Goal: Task Accomplishment & Management: Use online tool/utility

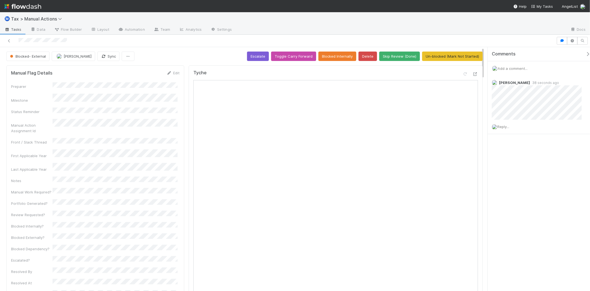
click at [518, 69] on span "Add a comment..." at bounding box center [513, 68] width 30 height 4
click at [527, 104] on span "Sam Dragul" at bounding box center [525, 105] width 28 height 4
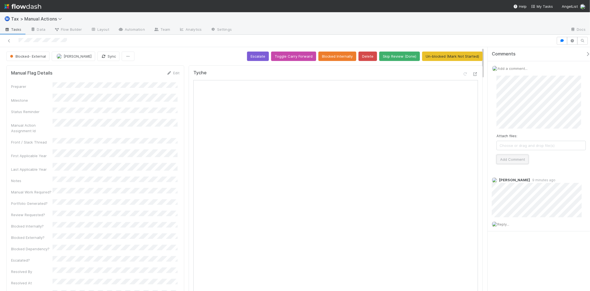
click at [520, 161] on button "Add Comment" at bounding box center [513, 158] width 32 height 9
click at [39, 57] on div "Blocked- External" at bounding box center [28, 55] width 45 height 9
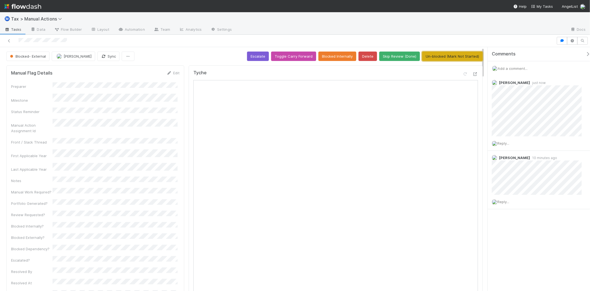
click at [437, 56] on button "Un-blocked (Mark Not Started)" at bounding box center [452, 55] width 61 height 9
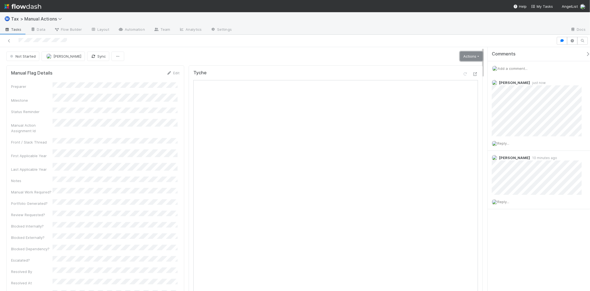
click at [463, 54] on link "Actions" at bounding box center [471, 55] width 23 height 9
click at [452, 66] on button "Start" at bounding box center [458, 68] width 51 height 8
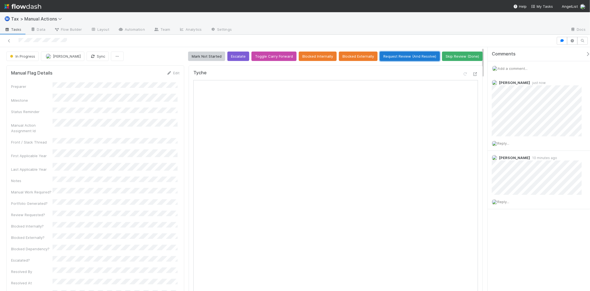
click at [413, 57] on button "Request Review (And Resolve)" at bounding box center [410, 55] width 60 height 9
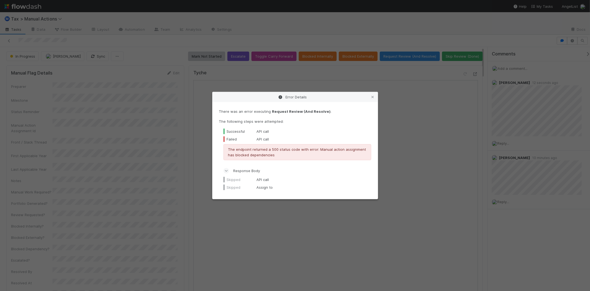
click at [376, 99] on div "Error Details" at bounding box center [295, 97] width 165 height 10
click at [374, 99] on link at bounding box center [373, 97] width 6 height 6
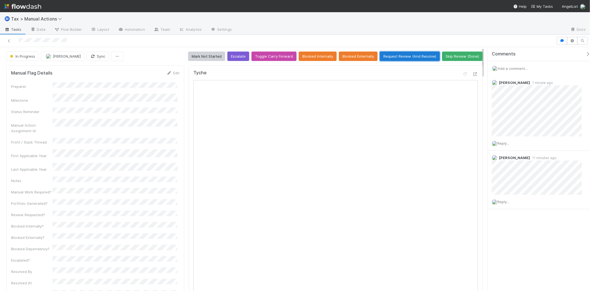
click at [423, 57] on button "Request Review (And Resolve)" at bounding box center [410, 55] width 60 height 9
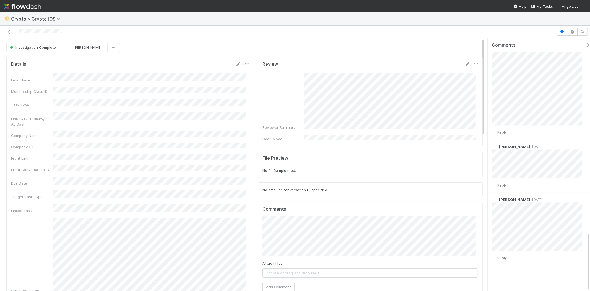
scroll to position [846, 0]
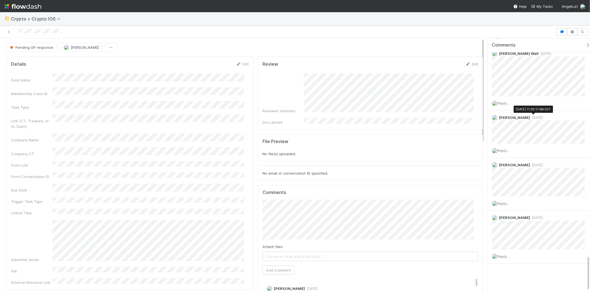
scroll to position [4, 0]
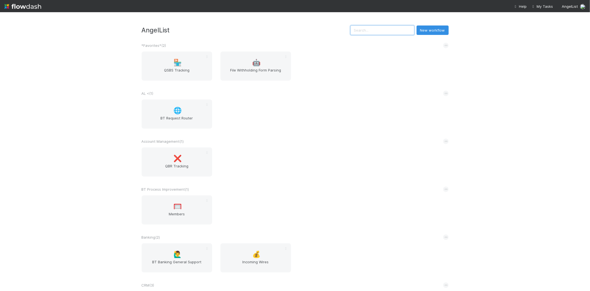
click at [377, 34] on input "text" at bounding box center [383, 29] width 64 height 9
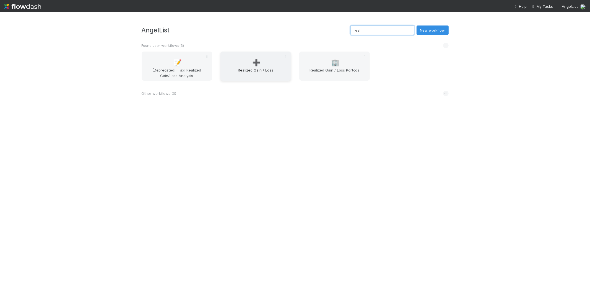
type input "real"
click at [273, 61] on div "➕ Realized Gain / Loss" at bounding box center [256, 65] width 71 height 29
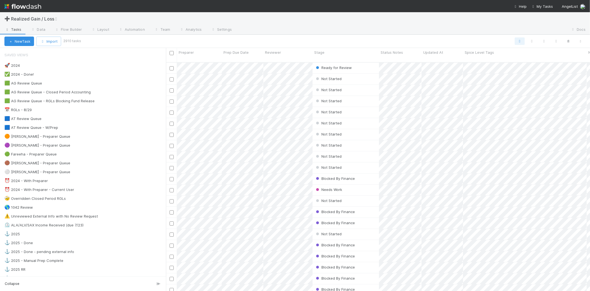
scroll to position [228, 420]
click at [55, 139] on div "🟠 Michael - Preparer Queue 16" at bounding box center [85, 136] width 162 height 7
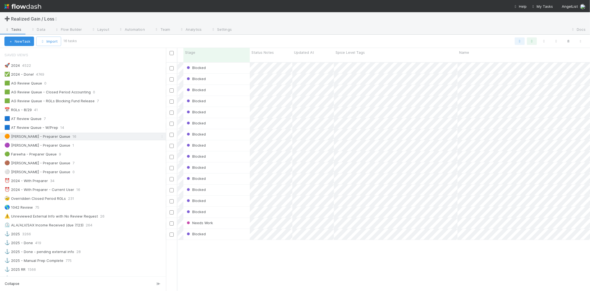
scroll to position [0, 133]
click at [571, 39] on icon "button" at bounding box center [569, 41] width 6 height 5
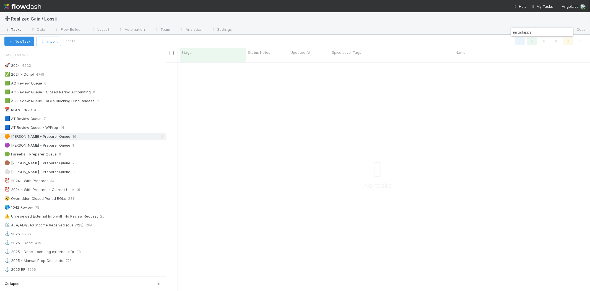
scroll to position [224, 415]
type input "i"
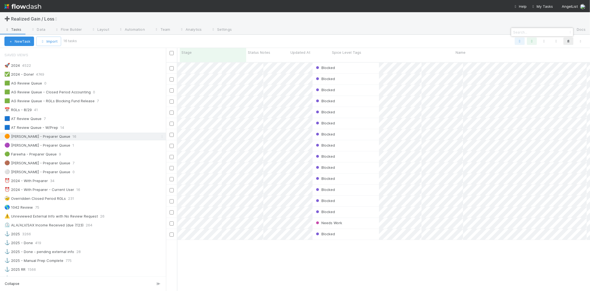
click at [205, 187] on div at bounding box center [295, 145] width 590 height 291
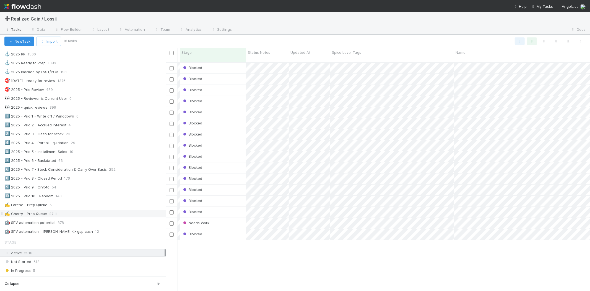
scroll to position [338, 0]
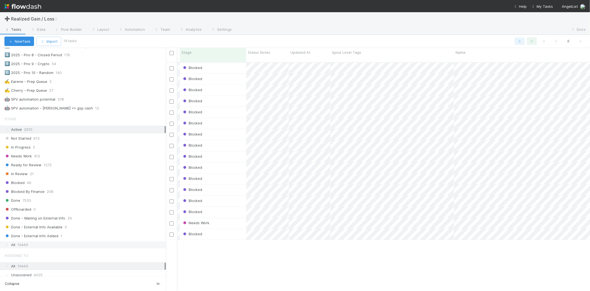
click at [35, 248] on div "All 10443" at bounding box center [84, 244] width 160 height 7
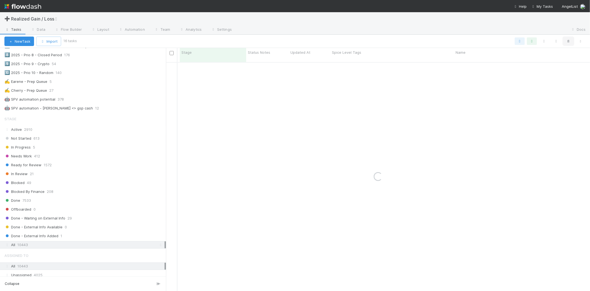
click at [571, 43] on icon "button" at bounding box center [569, 41] width 6 height 5
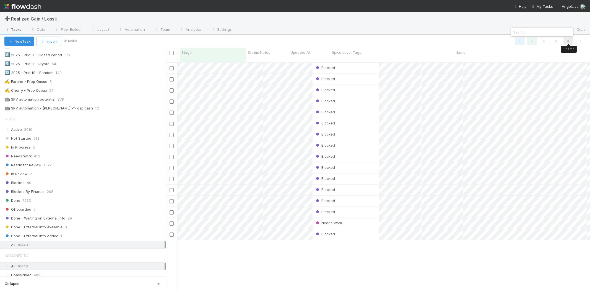
click at [570, 41] on div at bounding box center [295, 145] width 590 height 291
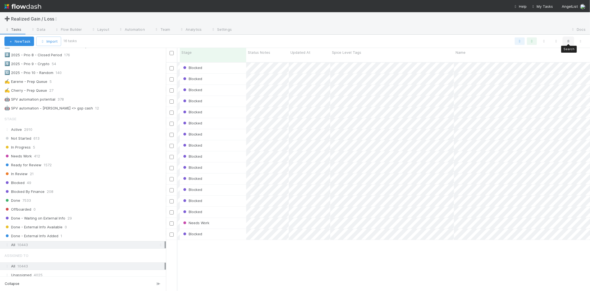
click at [565, 41] on button "button" at bounding box center [569, 40] width 10 height 7
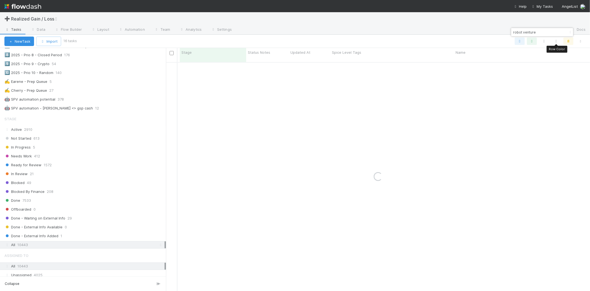
type input "robot ventures"
drag, startPoint x: 545, startPoint y: 33, endPoint x: 512, endPoint y: 31, distance: 33.3
click at [512, 31] on input "robot ventures" at bounding box center [539, 32] width 55 height 7
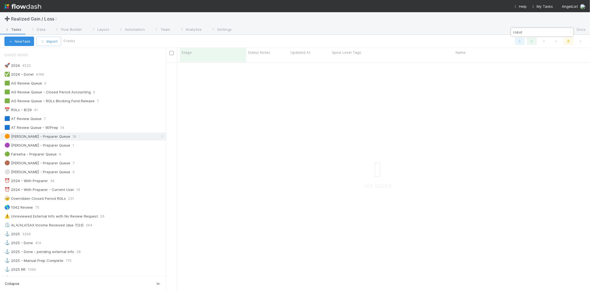
type input "robot"
click at [159, 135] on icon at bounding box center [162, 136] width 6 height 4
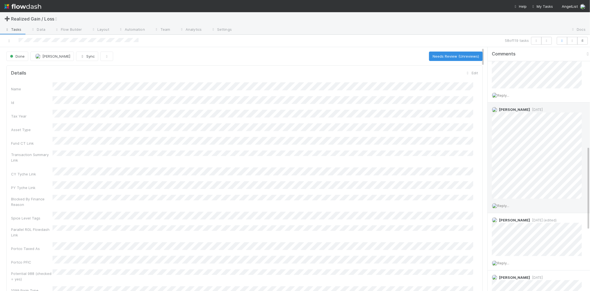
scroll to position [215, 0]
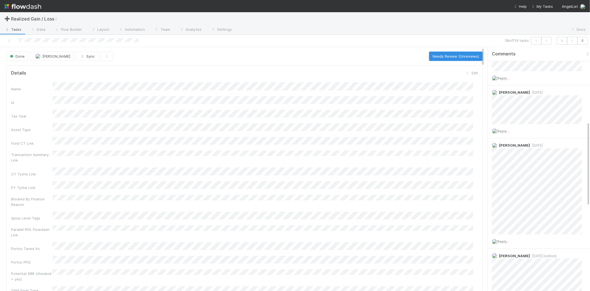
drag, startPoint x: 543, startPoint y: 178, endPoint x: 426, endPoint y: 169, distance: 117.7
click at [426, 169] on div "Name Id Tax Year Asset Type Fund CT Link Transaction Summary Link CY Tyche Link…" at bounding box center [244, 187] width 467 height 211
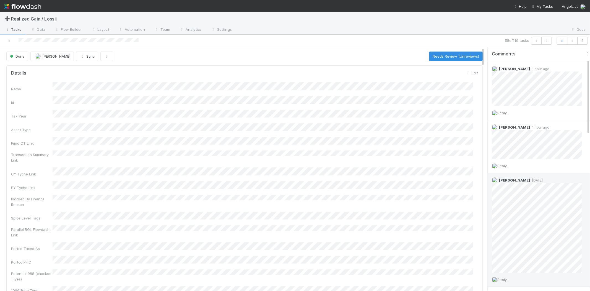
scroll to position [0, 0]
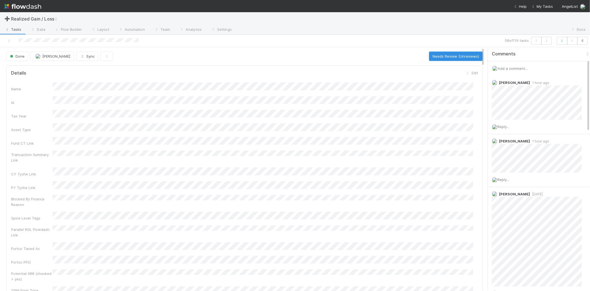
click at [510, 65] on div "Add a comment..." at bounding box center [541, 68] width 107 height 14
click at [465, 55] on button "Needs Review (Unreviews)" at bounding box center [456, 55] width 54 height 9
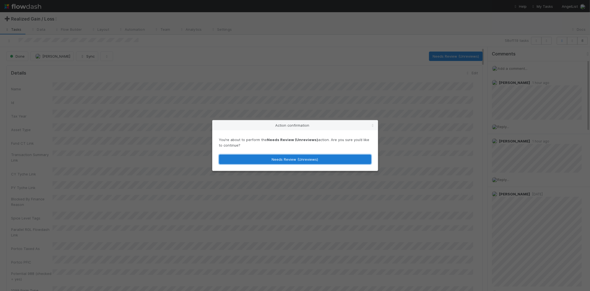
click at [356, 156] on button "Needs Review (Unreviews)" at bounding box center [295, 158] width 152 height 9
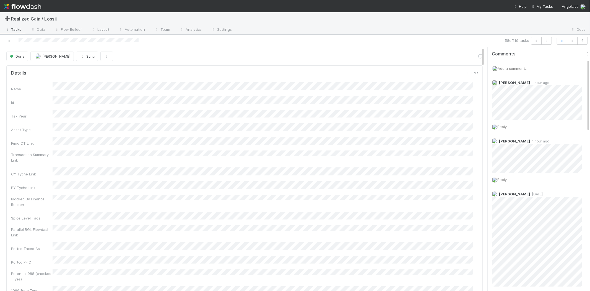
click at [507, 69] on span "Add a comment..." at bounding box center [513, 68] width 30 height 4
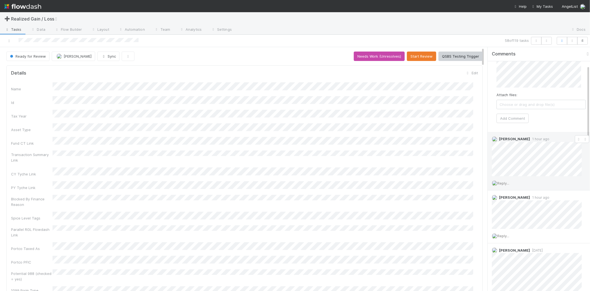
scroll to position [31, 0]
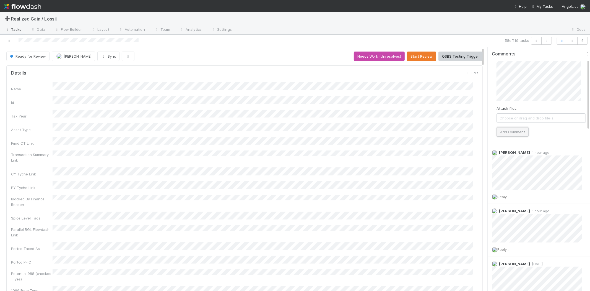
click at [500, 131] on button "Add Comment" at bounding box center [513, 131] width 32 height 9
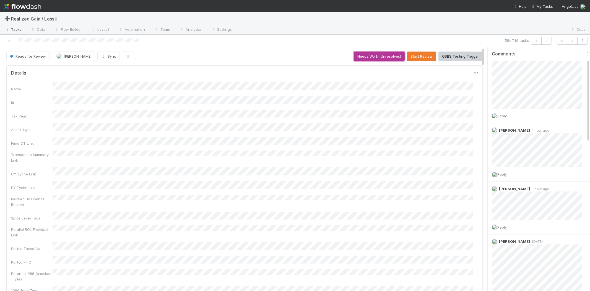
click at [394, 56] on button "Needs Work (Unresolves)" at bounding box center [379, 55] width 51 height 9
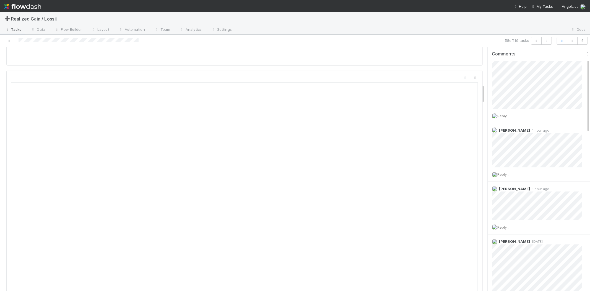
scroll to position [522, 0]
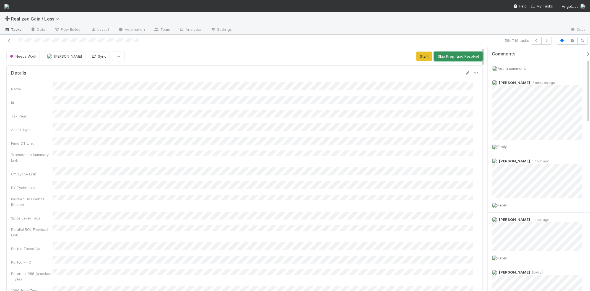
click at [448, 57] on button "Skip Prep (and Resolve)" at bounding box center [458, 55] width 48 height 9
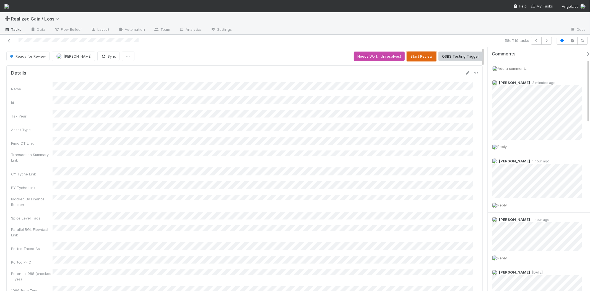
click at [420, 54] on button "Start Review" at bounding box center [421, 55] width 29 height 9
click at [450, 55] on button "Mark Reviewed (Done)" at bounding box center [459, 55] width 46 height 9
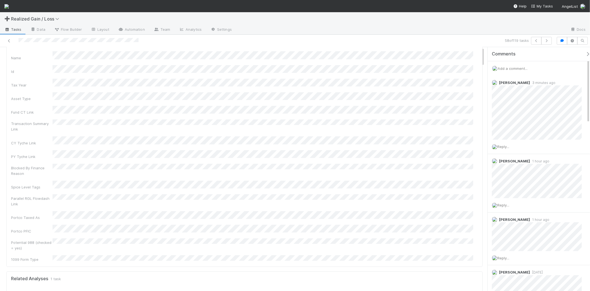
scroll to position [92, 0]
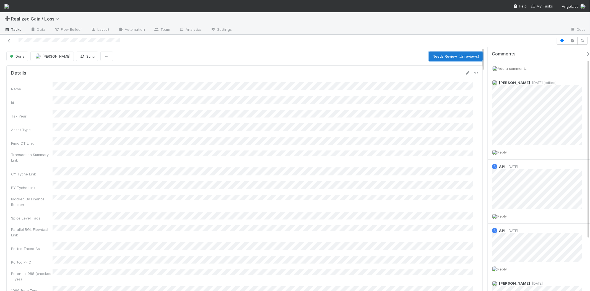
click at [443, 52] on button "Needs Review (Unreviews)" at bounding box center [456, 55] width 54 height 9
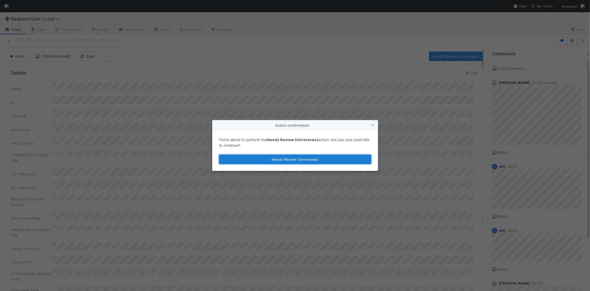
click at [305, 158] on button "Needs Review (Unreviews)" at bounding box center [295, 158] width 152 height 9
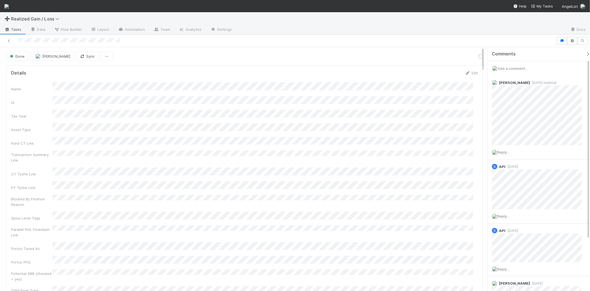
click at [524, 66] on span "Add a comment..." at bounding box center [513, 68] width 30 height 4
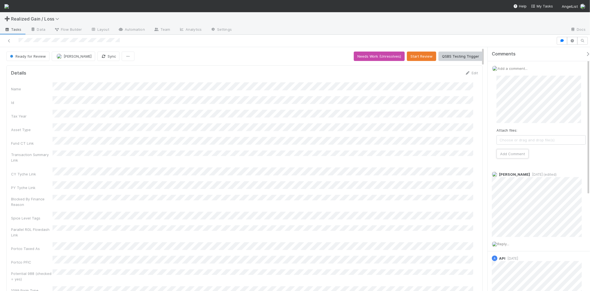
drag, startPoint x: 516, startPoint y: 157, endPoint x: 511, endPoint y: 145, distance: 12.9
click at [516, 157] on button "Add Comment" at bounding box center [513, 153] width 32 height 9
click at [396, 53] on button "Needs Work (Unresolves)" at bounding box center [379, 55] width 51 height 9
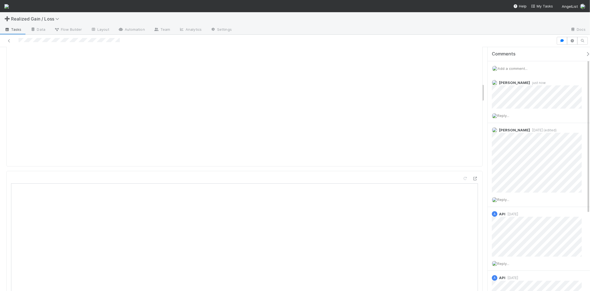
scroll to position [522, 0]
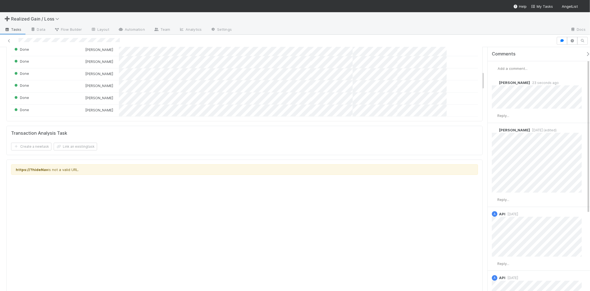
scroll to position [369, 0]
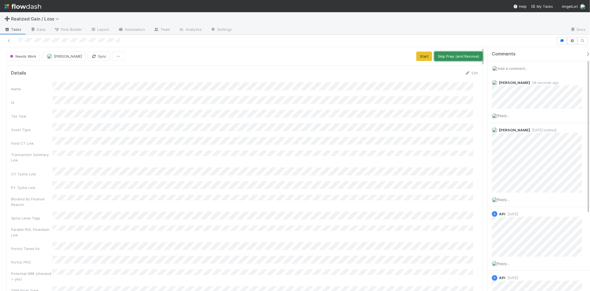
click at [454, 58] on button "Skip Prep (and Resolve)" at bounding box center [458, 55] width 48 height 9
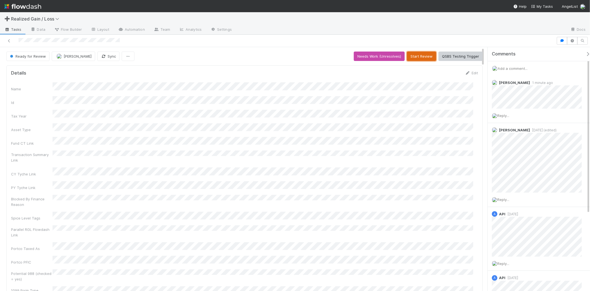
click at [424, 58] on button "Start Review" at bounding box center [421, 55] width 29 height 9
click at [449, 57] on button "Mark Reviewed (Done)" at bounding box center [459, 55] width 46 height 9
